Goal: Find specific page/section: Find specific page/section

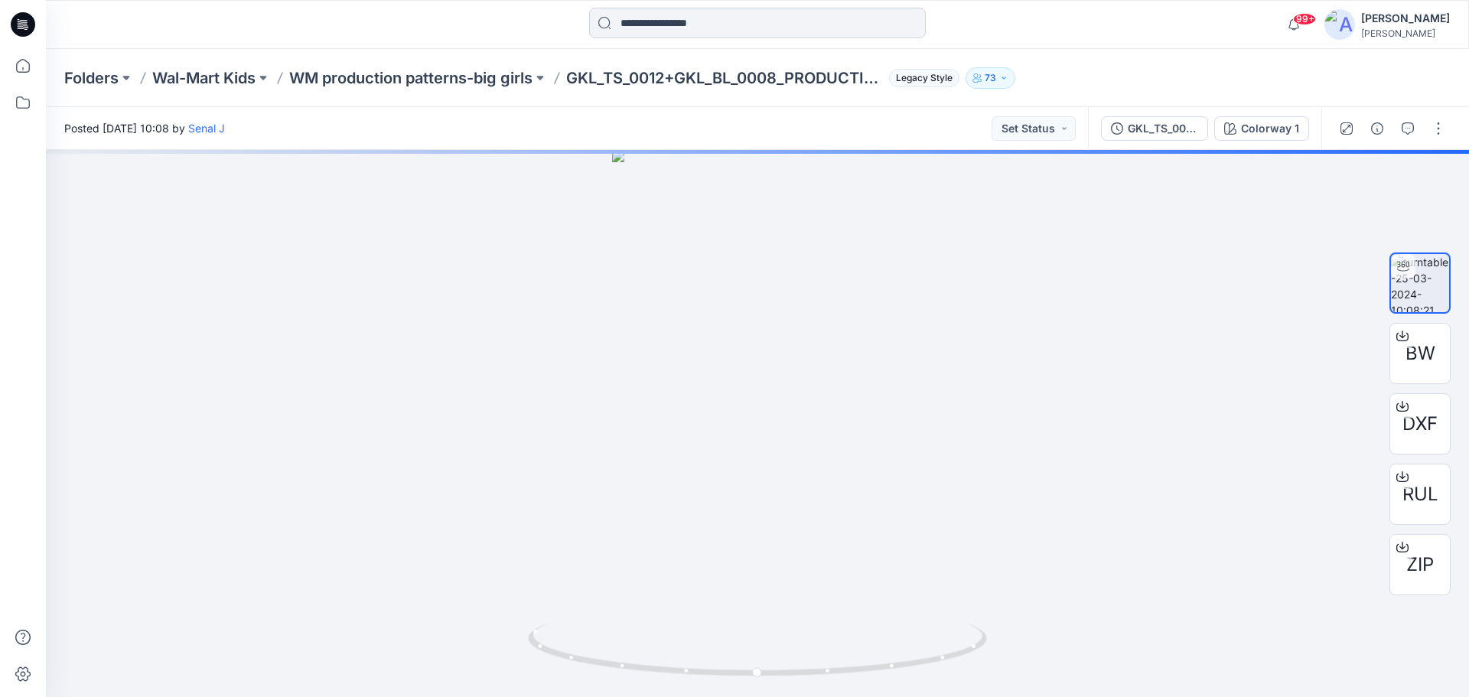
click at [673, 27] on input at bounding box center [757, 23] width 337 height 31
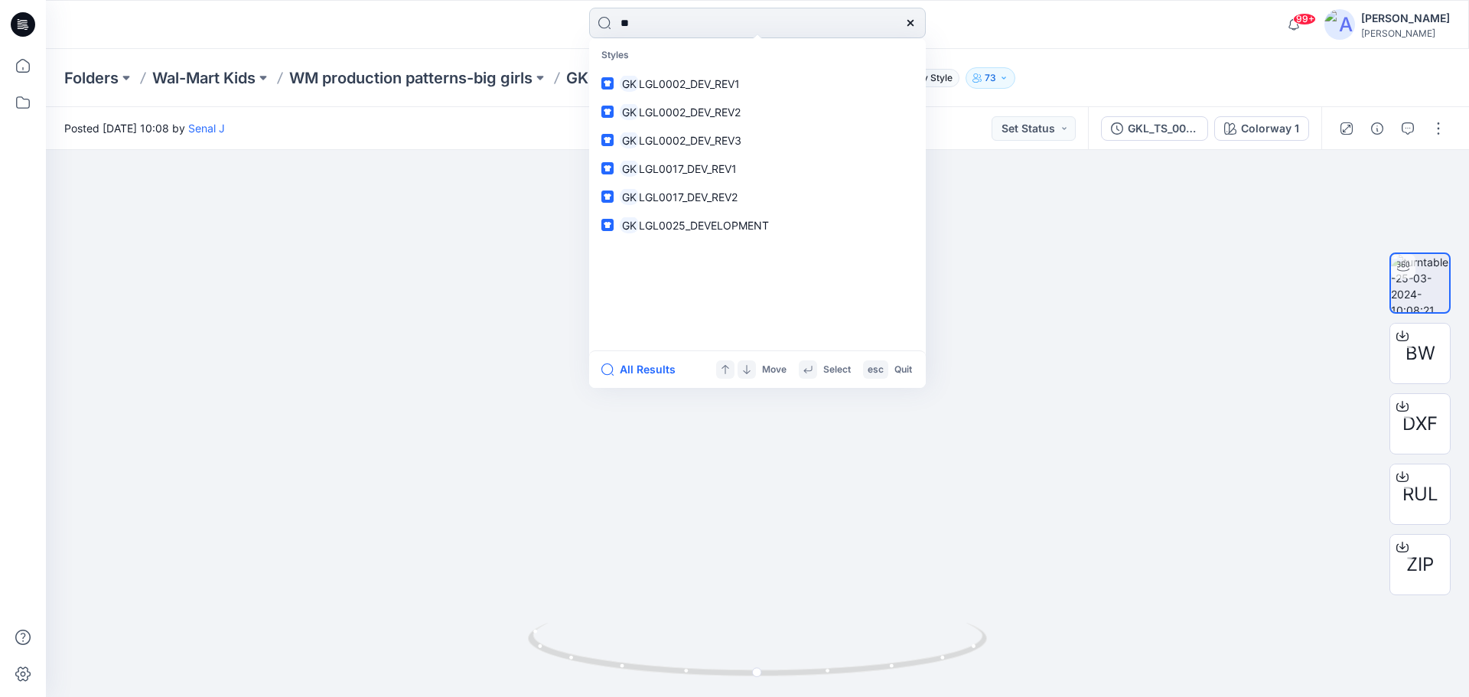
type input "*"
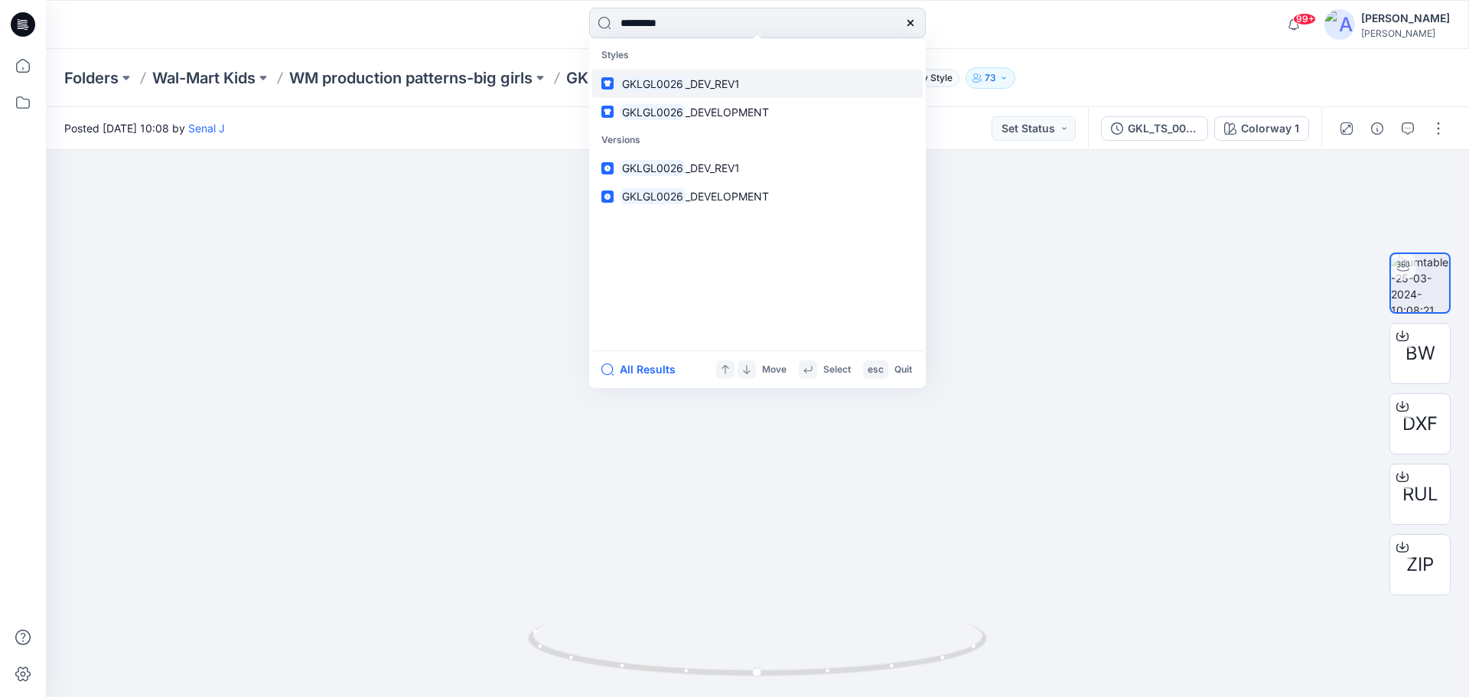
type input "*********"
click at [689, 84] on span "_DEV_REV1" at bounding box center [713, 83] width 54 height 13
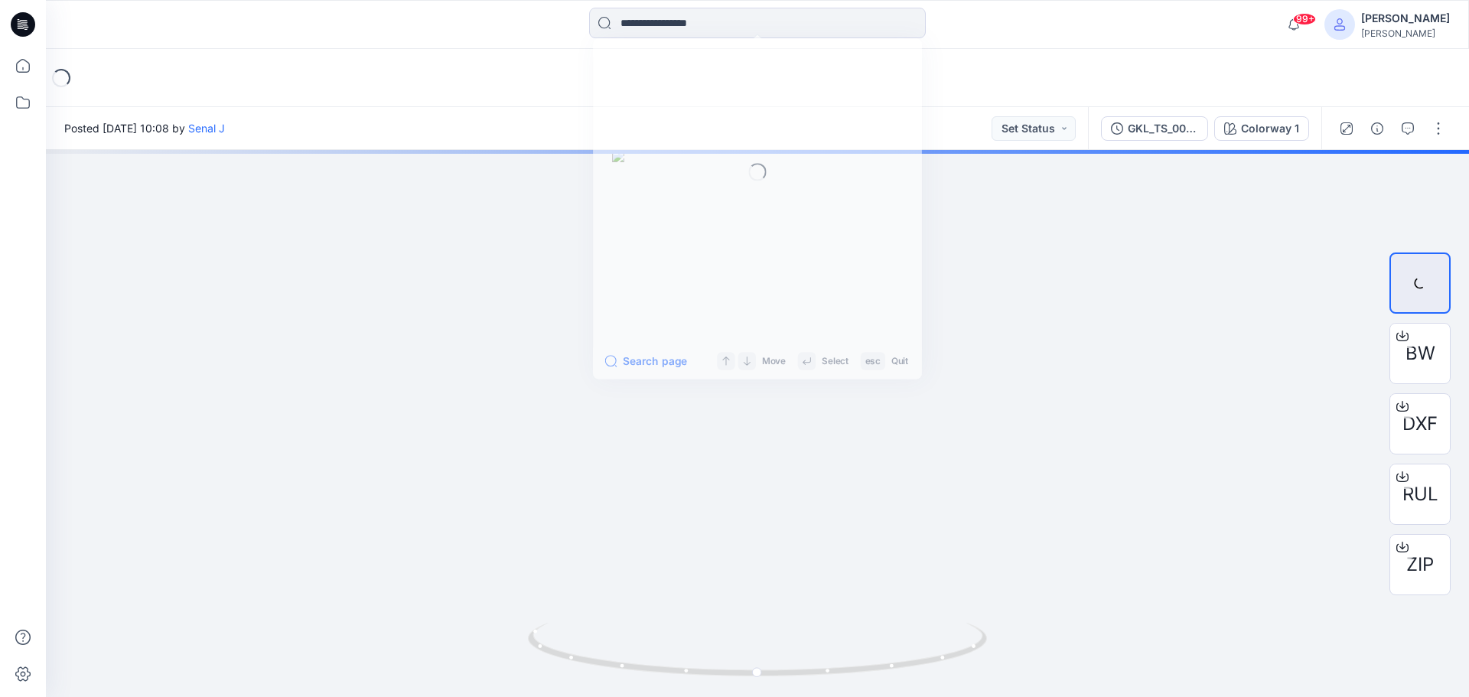
click at [643, 23] on input at bounding box center [757, 23] width 337 height 31
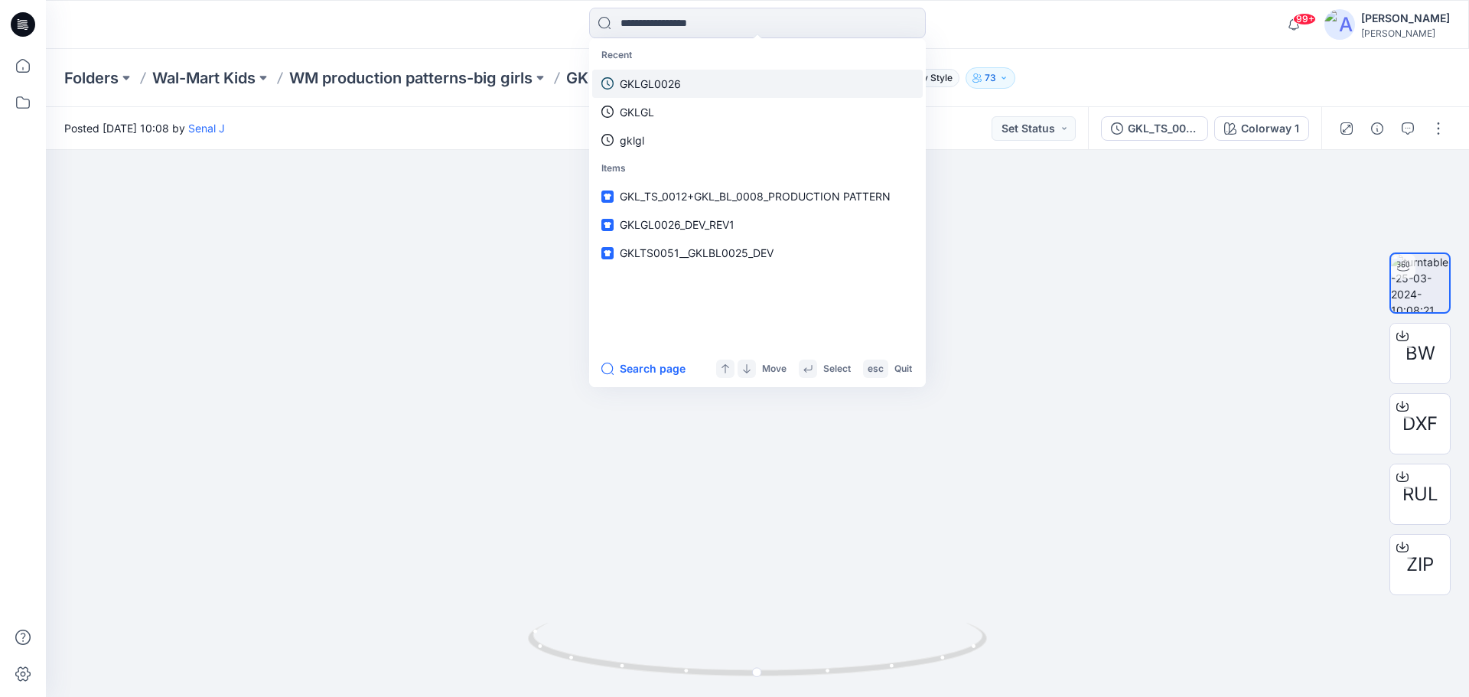
click at [673, 83] on p "GKLGL0026" at bounding box center [650, 84] width 61 height 16
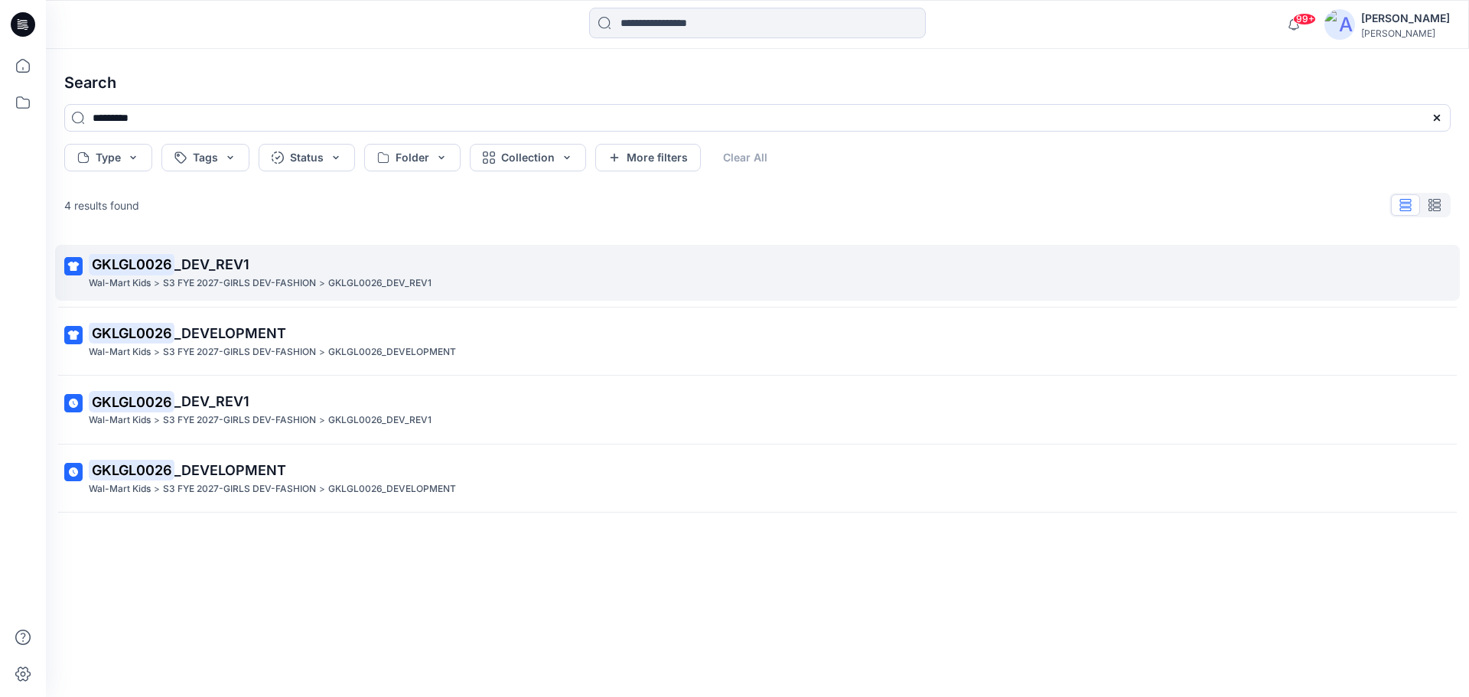
click at [226, 265] on span "_DEV_REV1" at bounding box center [211, 264] width 75 height 16
